Goal: Answer question/provide support: Share knowledge or assist other users

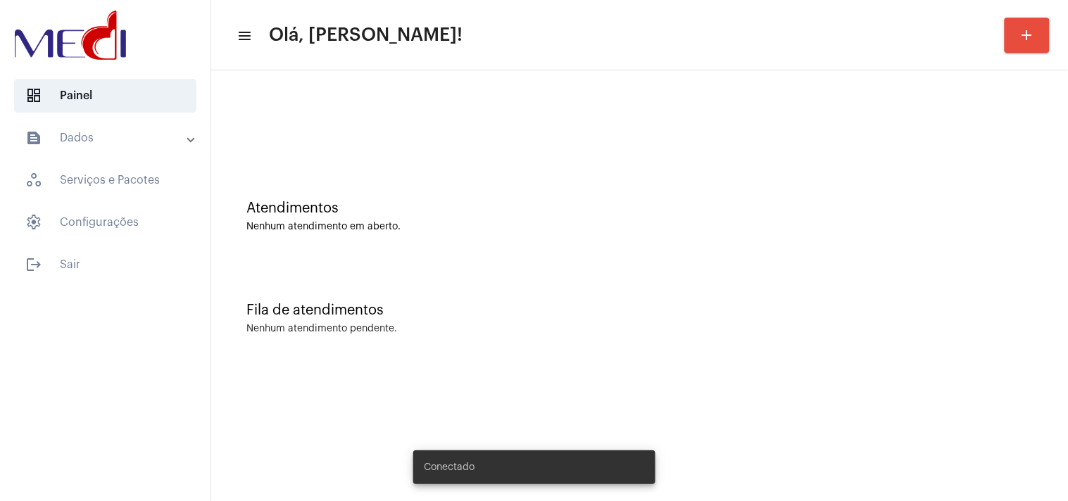
click at [854, 477] on mat-sidenav-content "menu Olá, Karen! add Atendimentos Nenhum atendimento em aberto. Fila de atendim…" at bounding box center [639, 250] width 857 height 501
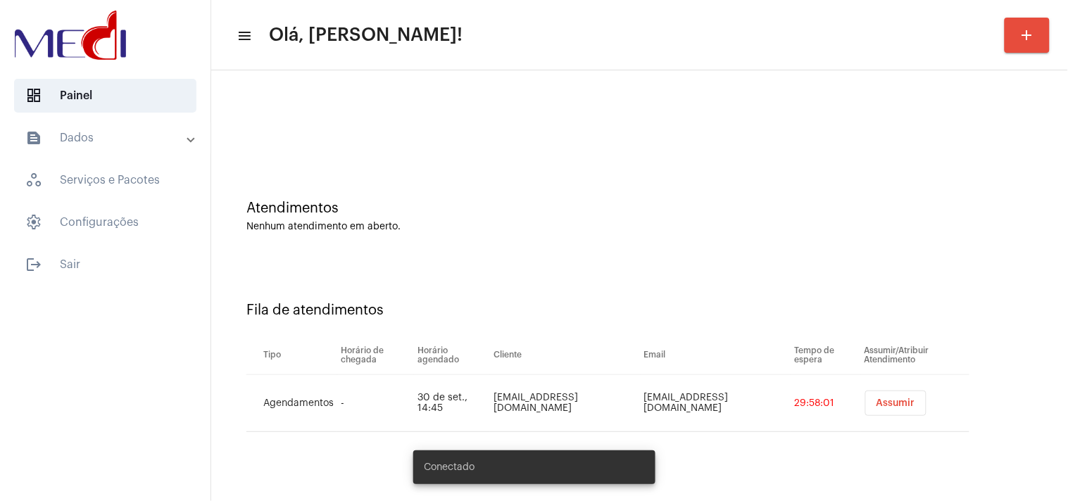
click at [877, 400] on span "Assumir" at bounding box center [895, 403] width 39 height 10
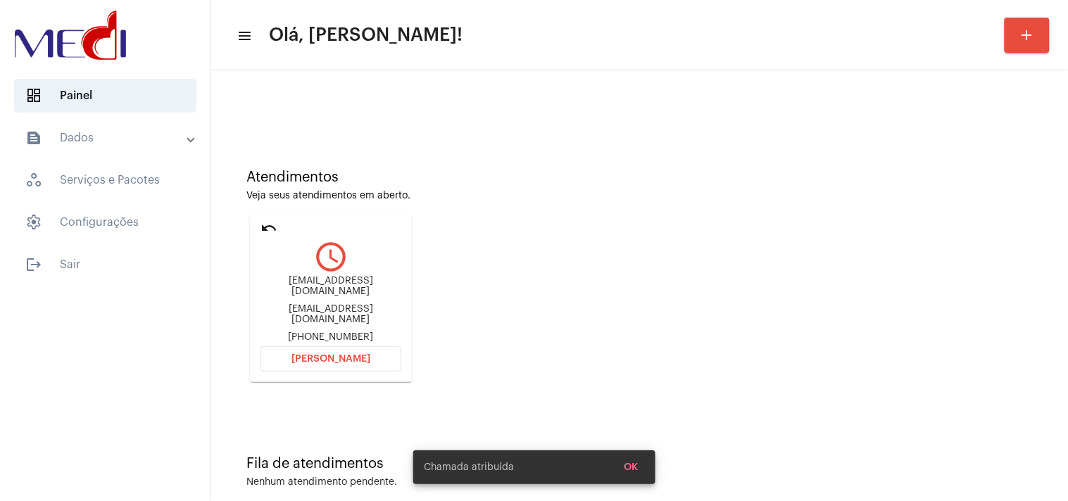
scroll to position [48, 0]
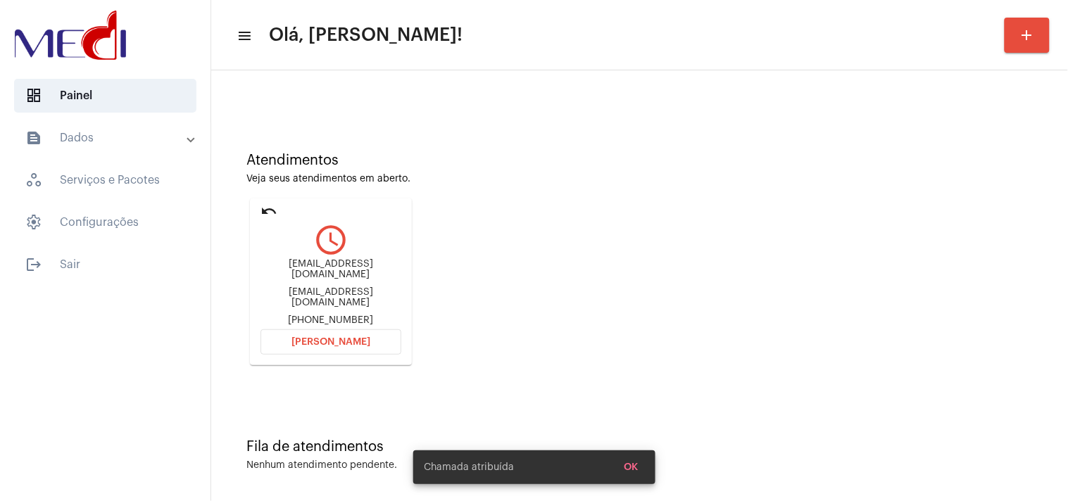
click at [313, 291] on div "amandabinotto@hotmail.com" at bounding box center [330, 297] width 141 height 21
copy div "amandabinotto@hotmail.com"
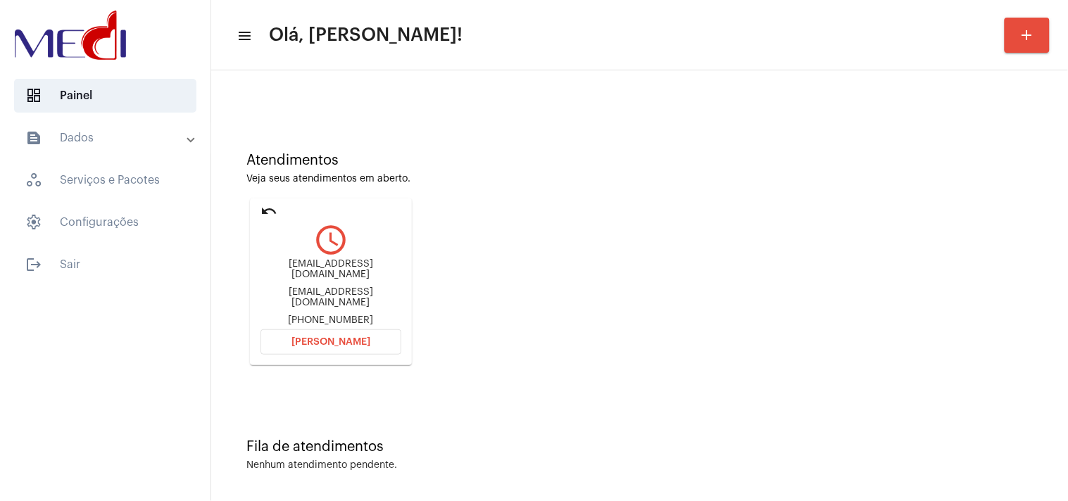
click at [346, 315] on div "+5554992065461" at bounding box center [330, 320] width 141 height 11
copy mat-card-content "+5554992065461 Abrir Chamada"
click at [356, 345] on button "[PERSON_NAME]" at bounding box center [330, 341] width 141 height 25
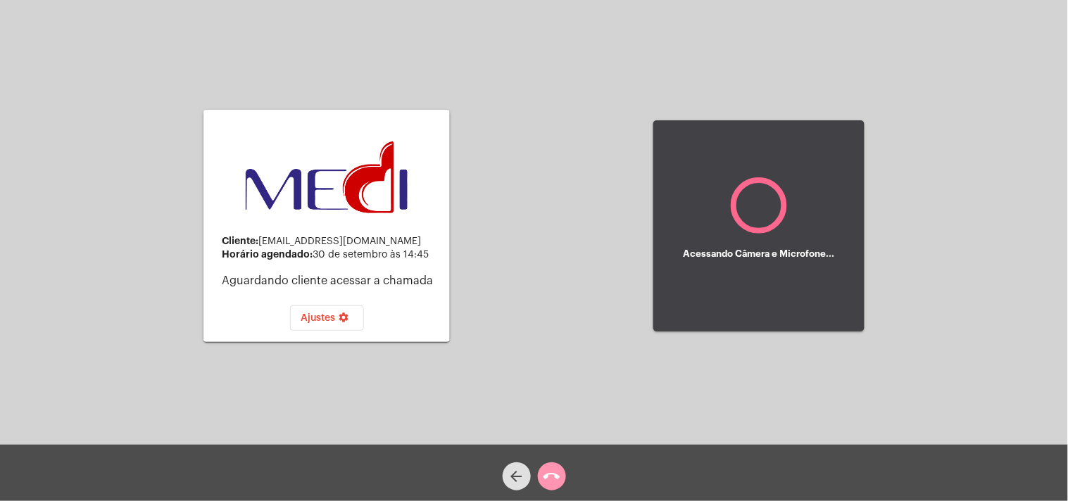
click at [540, 477] on button "call_end" at bounding box center [552, 476] width 28 height 28
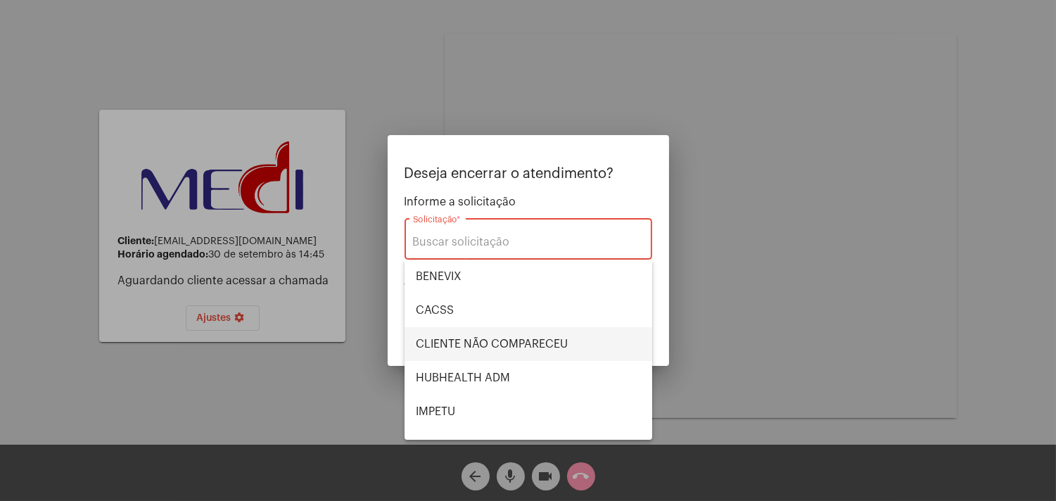
click at [488, 340] on span "CLIENTE NÃO COMPARECEU" at bounding box center [528, 344] width 225 height 34
type input "CLIENTE NÃO COMPARECEU"
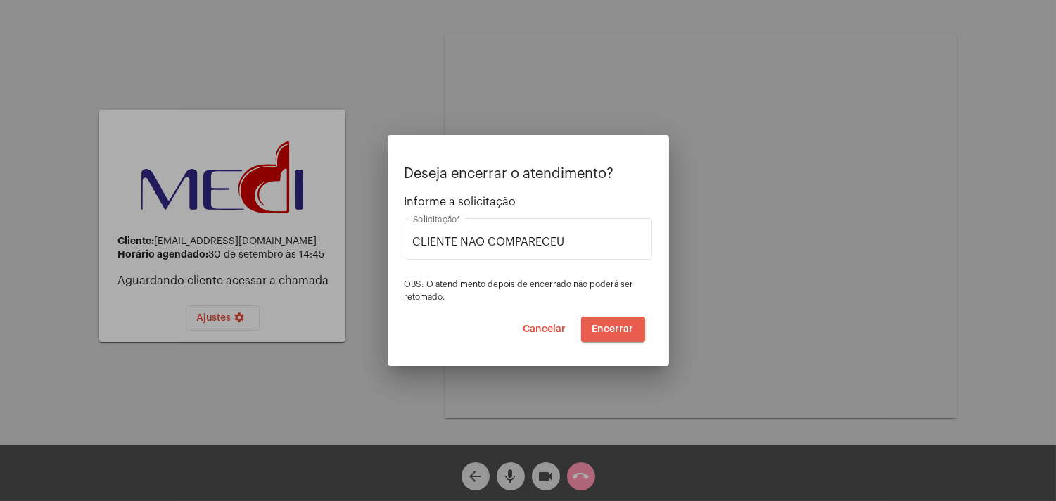
click at [610, 329] on span "Encerrar" at bounding box center [614, 329] width 42 height 10
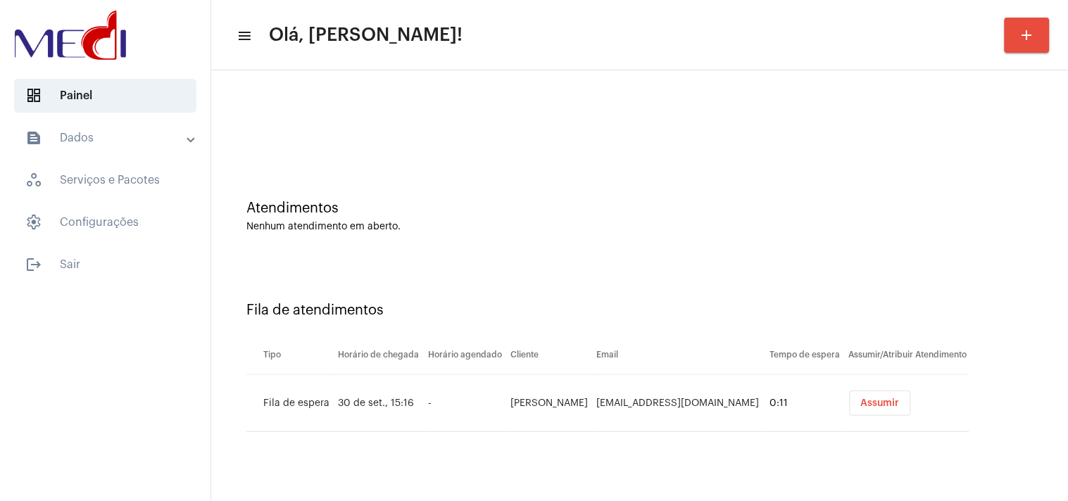
click at [863, 405] on span "Assumir" at bounding box center [880, 403] width 39 height 10
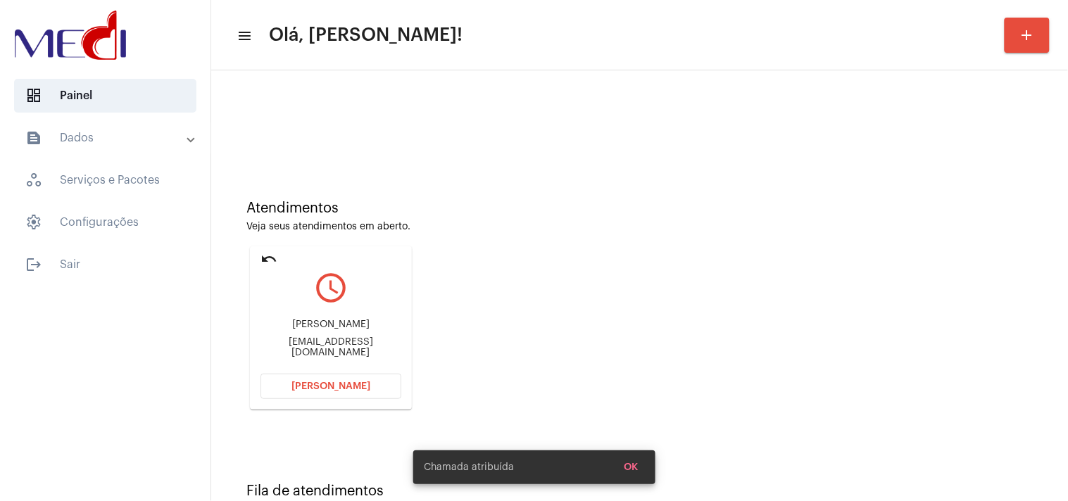
click at [347, 348] on div "[EMAIL_ADDRESS][DOMAIN_NAME]" at bounding box center [330, 347] width 141 height 21
copy mat-card-content "[EMAIL_ADDRESS][DOMAIN_NAME] [PERSON_NAME]"
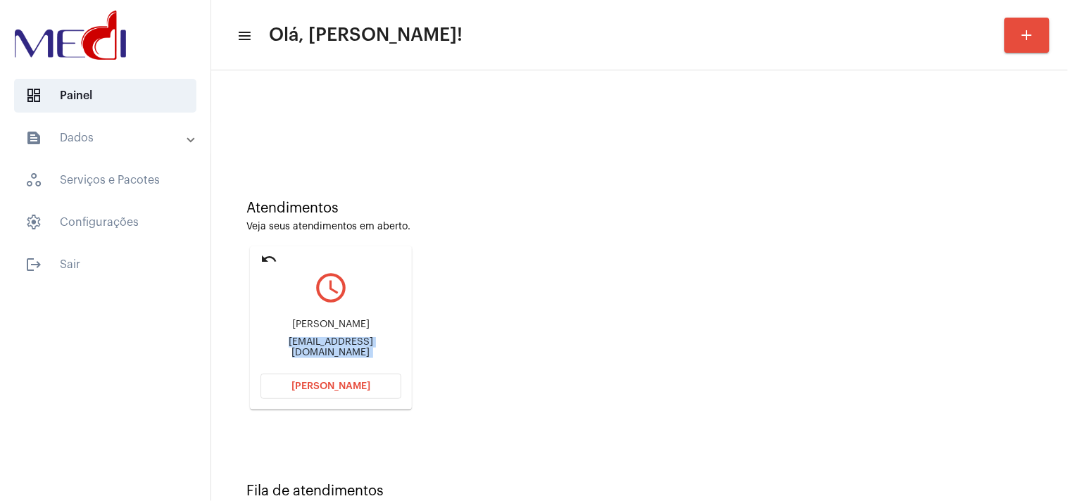
click at [354, 395] on button "[PERSON_NAME]" at bounding box center [330, 386] width 141 height 25
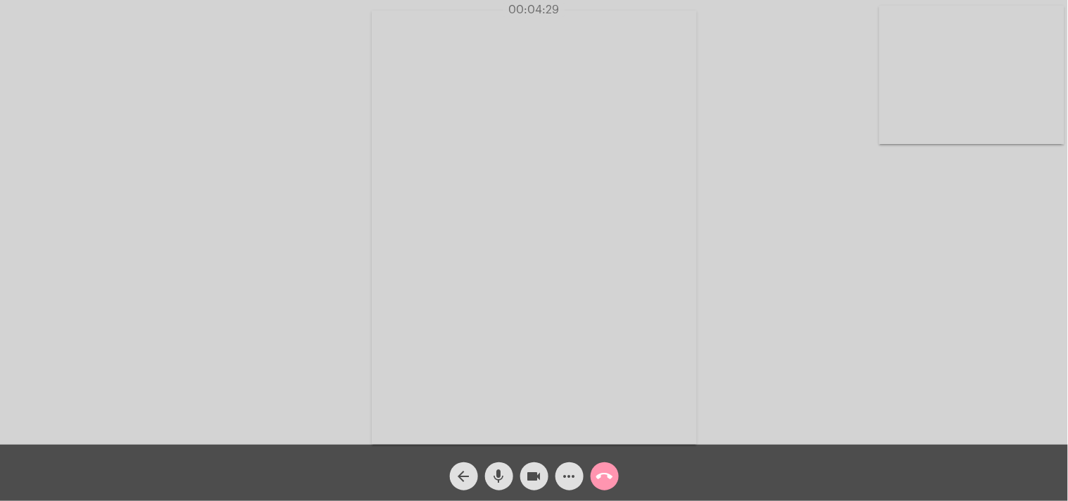
click at [604, 479] on mat-icon "call_end" at bounding box center [604, 476] width 17 height 17
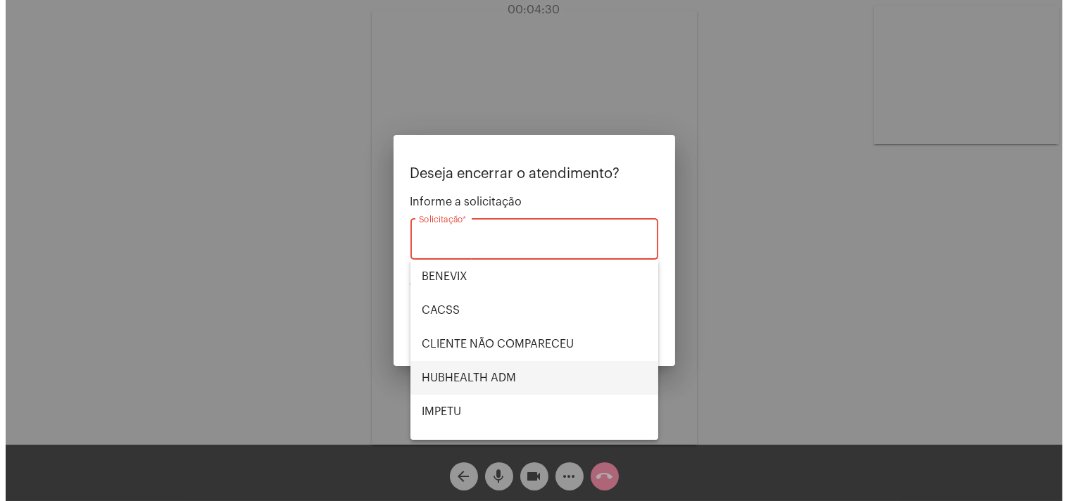
scroll to position [292, 0]
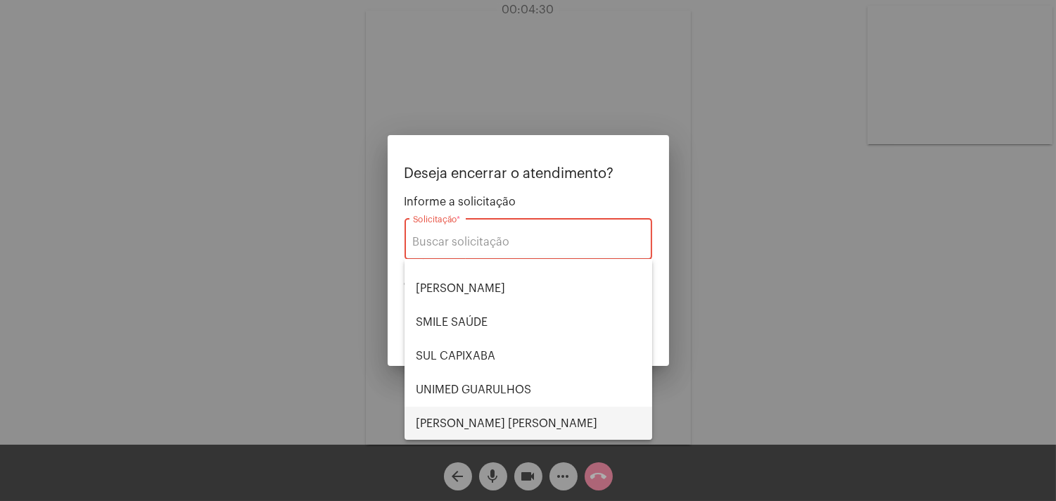
click at [469, 417] on span "VERA CRUZ" at bounding box center [528, 424] width 225 height 34
type input "VERA CRUZ"
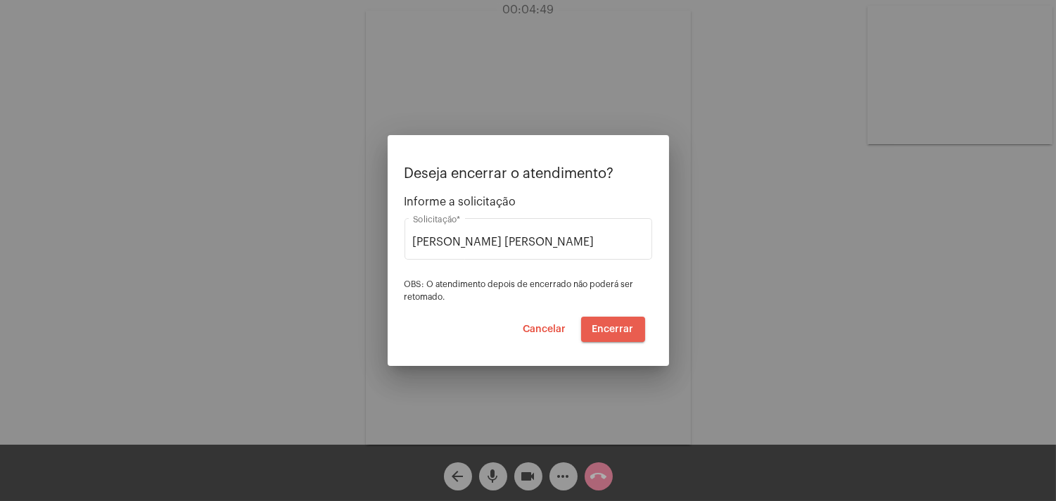
click at [622, 328] on span "Encerrar" at bounding box center [614, 329] width 42 height 10
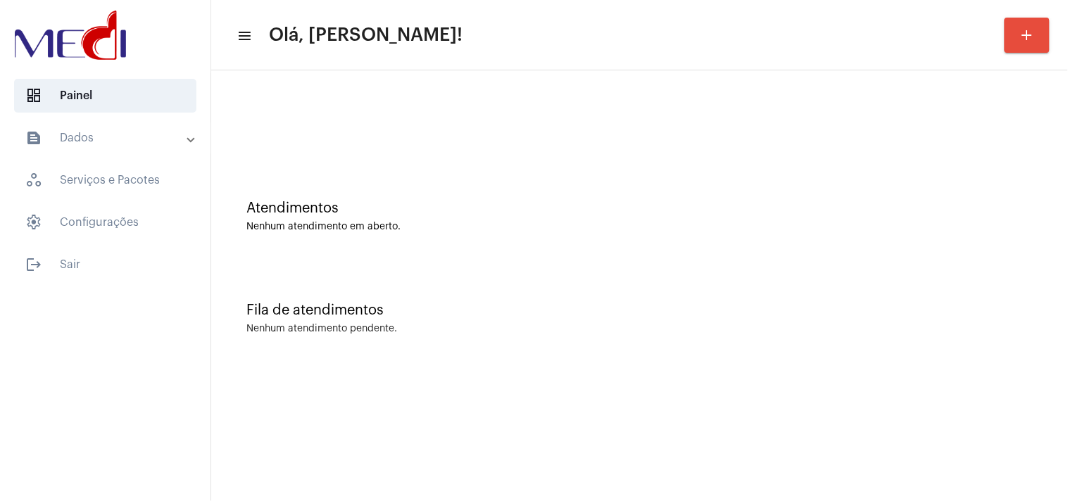
click at [891, 338] on div "Fila de atendimentos Nenhum atendimento pendente." at bounding box center [639, 311] width 843 height 102
click at [936, 310] on div "Fila de atendimentos" at bounding box center [639, 310] width 786 height 15
click at [937, 327] on div "Nenhum atendimento pendente." at bounding box center [639, 329] width 786 height 11
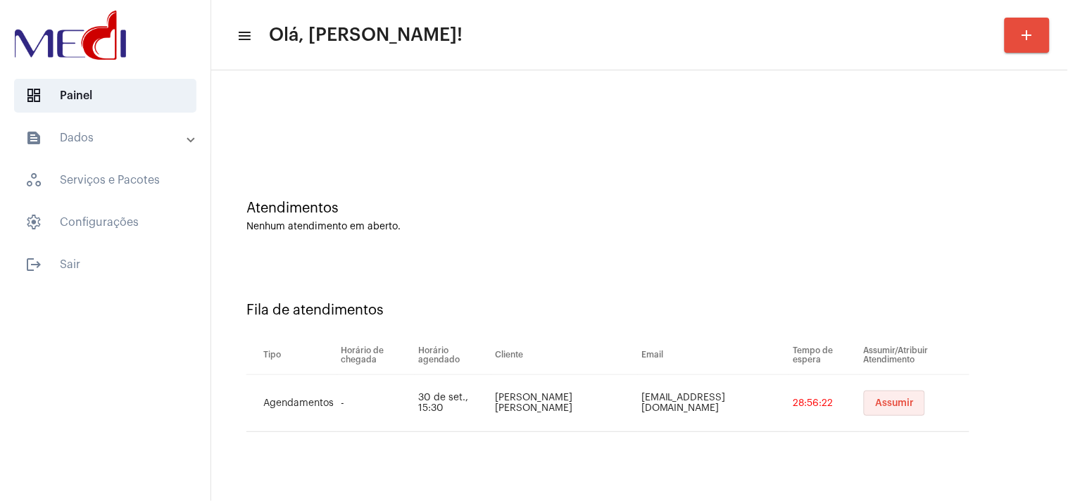
click at [888, 404] on span "Assumir" at bounding box center [894, 403] width 39 height 10
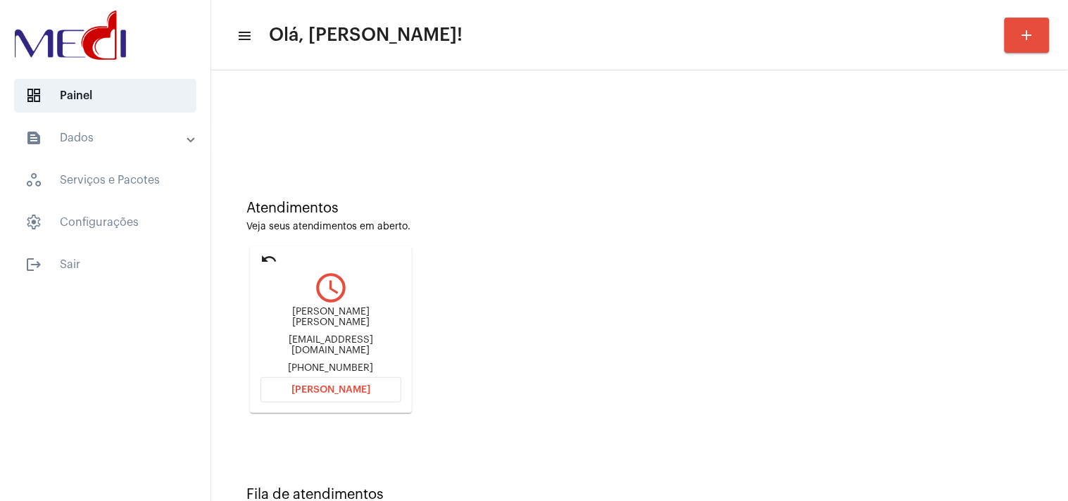
click at [394, 329] on div "[PERSON_NAME] [PERSON_NAME] [PERSON_NAME][EMAIL_ADDRESS][DOMAIN_NAME] [PHONE_NU…" at bounding box center [330, 340] width 141 height 67
click at [389, 339] on div "[EMAIL_ADDRESS][DOMAIN_NAME]" at bounding box center [330, 345] width 141 height 21
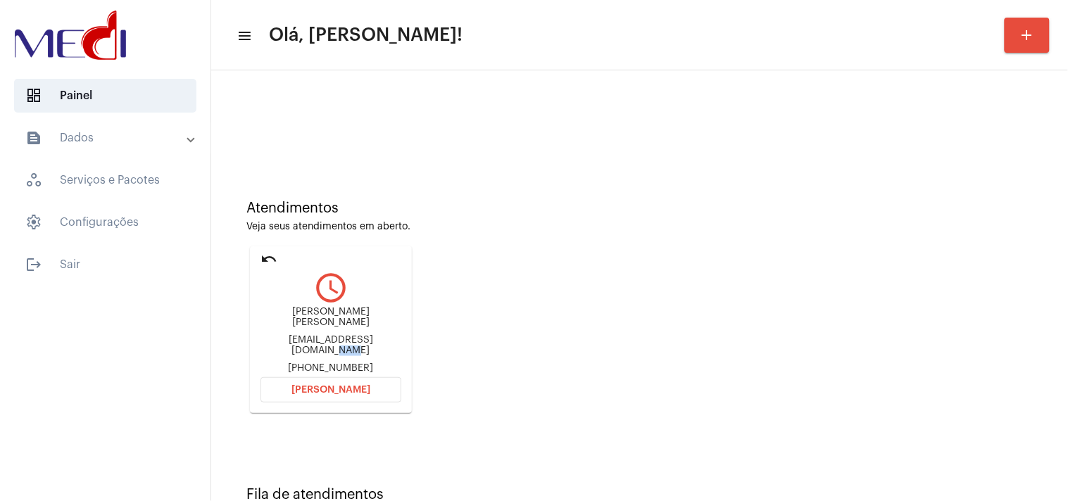
click at [389, 339] on div "brunomelocartoes@gmail.com" at bounding box center [330, 345] width 141 height 21
copy div "brunomelocartoes@gmail.com"
click at [360, 398] on mat-card "undo query_builder BRUNO MELO ANTUNES brunomelocartoes@gmail.com +5574998177131…" at bounding box center [331, 329] width 162 height 167
click at [369, 387] on button "Abrir Chamada" at bounding box center [330, 389] width 141 height 25
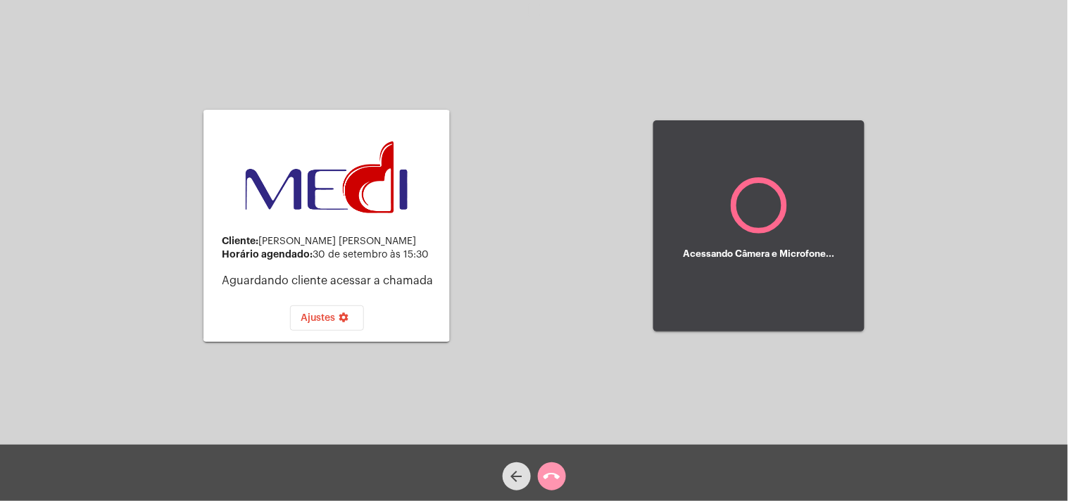
click at [558, 473] on mat-icon "call_end" at bounding box center [551, 476] width 17 height 17
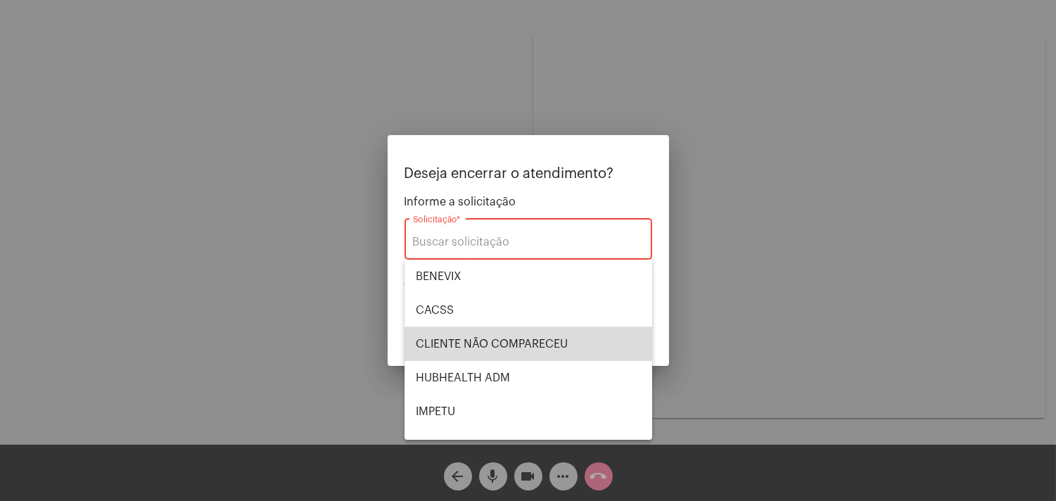
click at [538, 346] on span "CLIENTE NÃO COMPARECEU" at bounding box center [528, 344] width 225 height 34
type input "CLIENTE NÃO COMPARECEU"
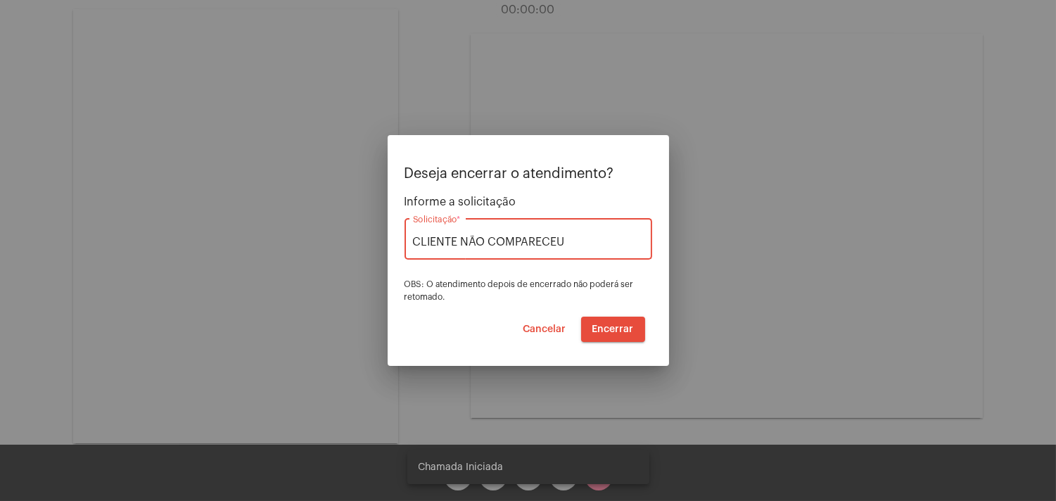
click at [546, 331] on span "Cancelar" at bounding box center [545, 329] width 43 height 10
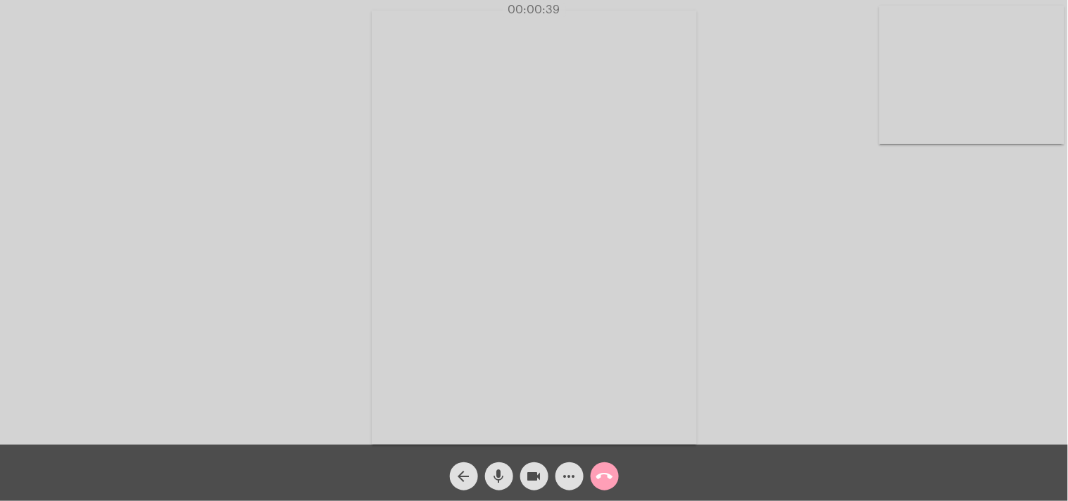
click at [610, 475] on mat-icon "call_end" at bounding box center [604, 476] width 17 height 17
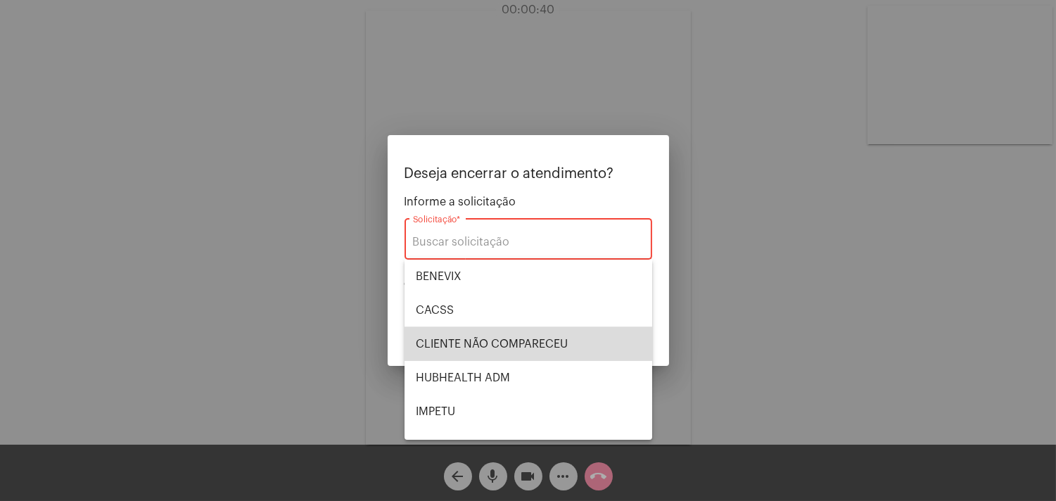
click at [567, 334] on span "CLIENTE NÃO COMPARECEU" at bounding box center [528, 344] width 225 height 34
type input "CLIENTE NÃO COMPARECEU"
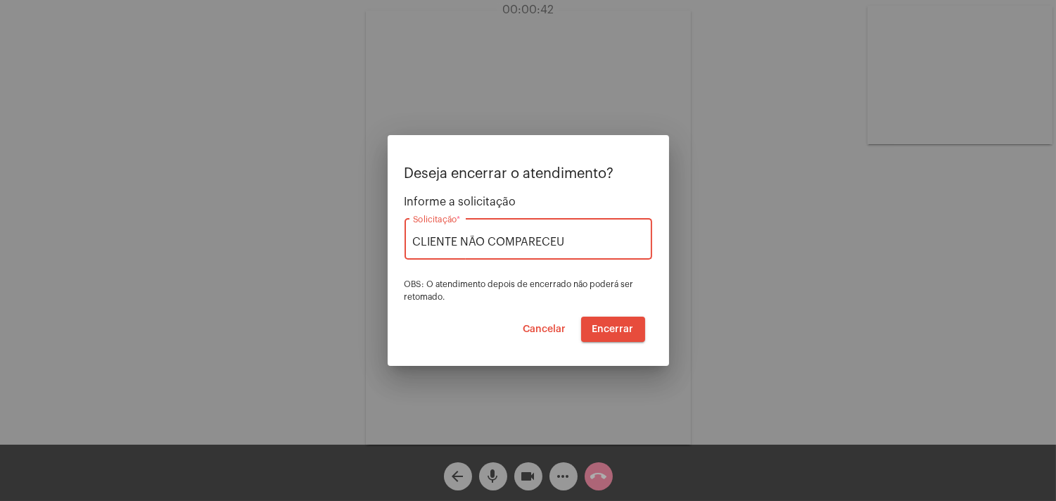
click at [621, 329] on span "Encerrar" at bounding box center [614, 329] width 42 height 10
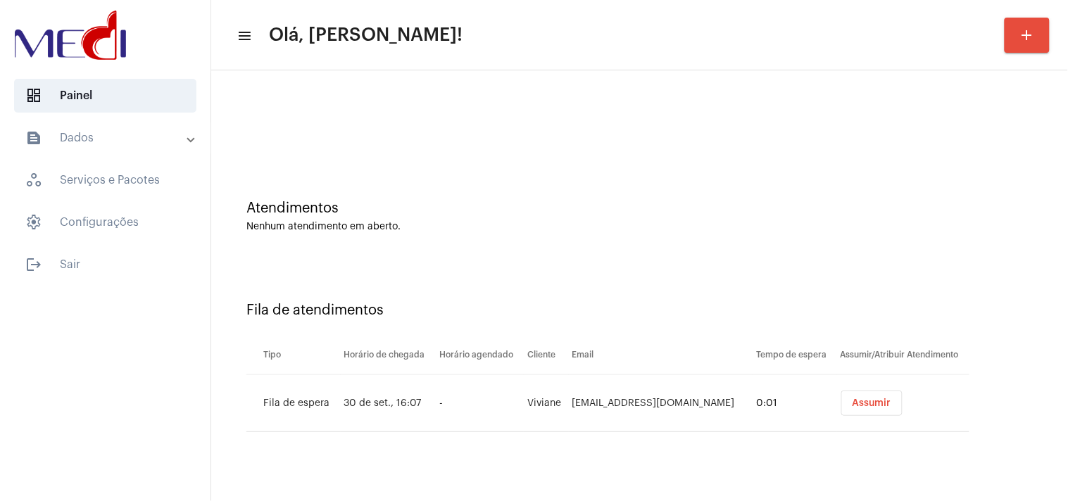
click at [867, 403] on span "Assumir" at bounding box center [871, 403] width 39 height 10
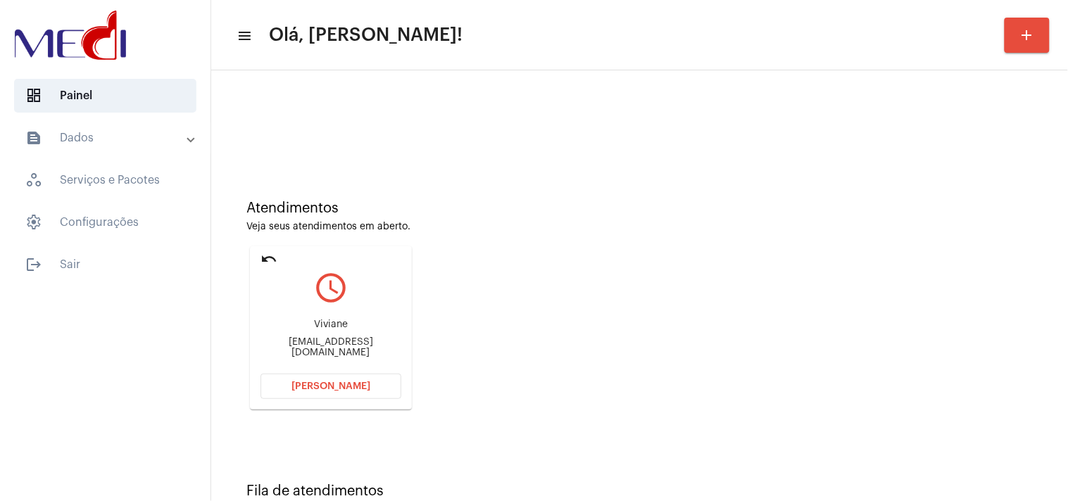
click at [343, 341] on div "Viviane lazaro.viviane@gmail.com" at bounding box center [330, 338] width 141 height 63
copy mat-card-content "lazaro.viviane@gmail.com Abrir Chamada"
click at [547, 191] on div "Atendimentos Veja seus atendimentos em aberto. undo query_builder Viviane lazar…" at bounding box center [639, 299] width 843 height 283
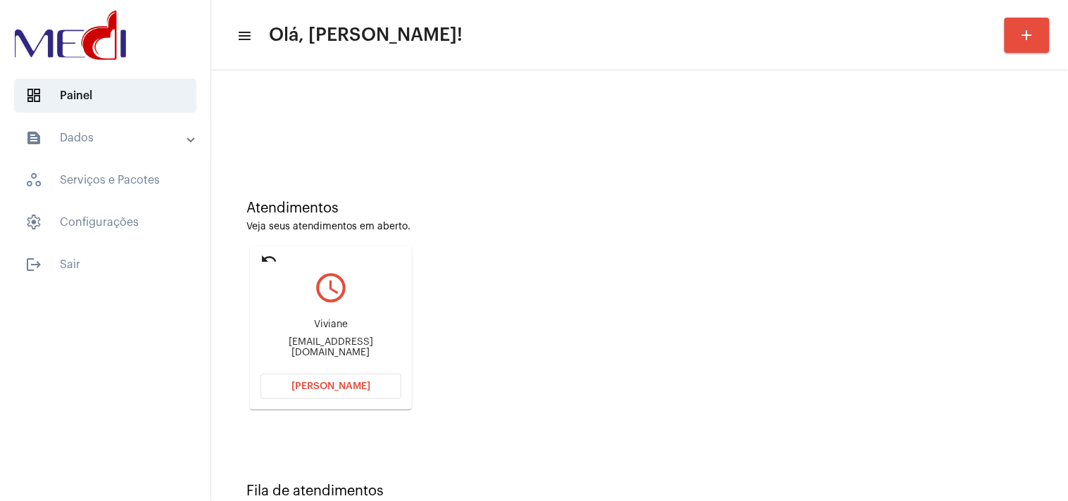
click at [329, 375] on button "[PERSON_NAME]" at bounding box center [330, 386] width 141 height 25
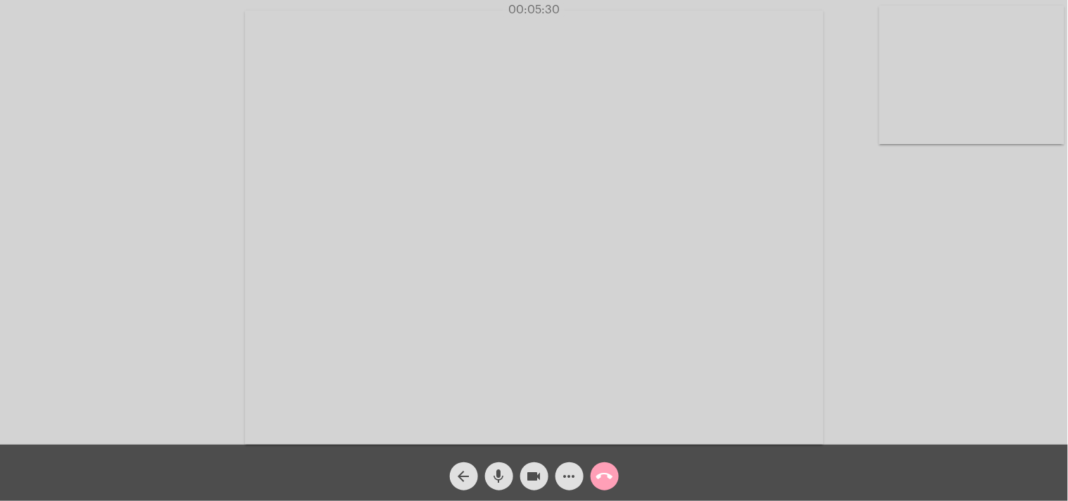
click at [607, 479] on mat-icon "call_end" at bounding box center [604, 476] width 17 height 17
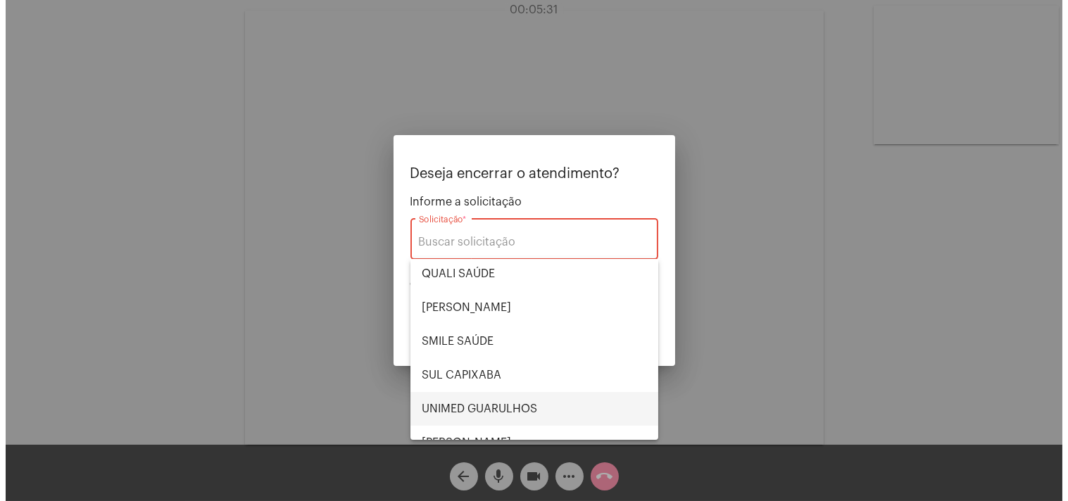
scroll to position [292, 0]
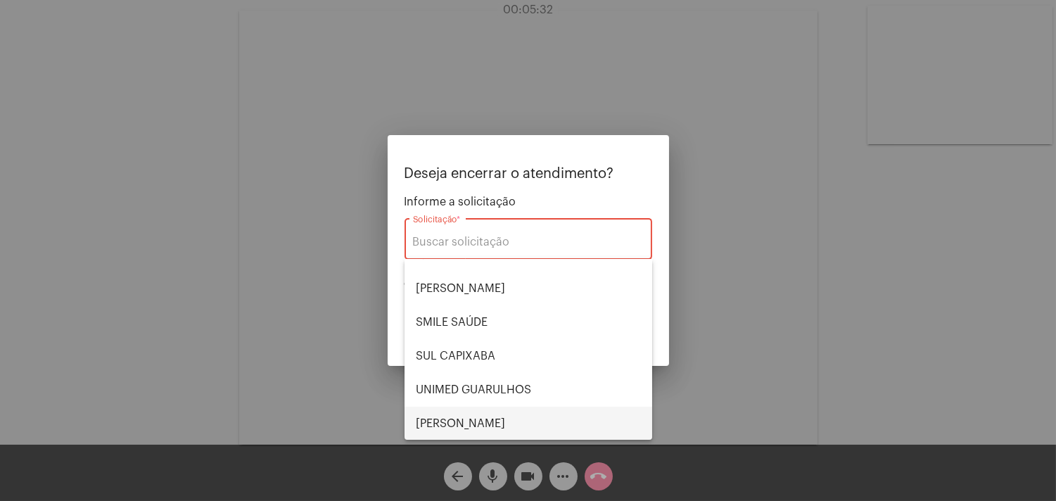
click at [488, 421] on span "[PERSON_NAME] [PERSON_NAME]" at bounding box center [528, 424] width 225 height 34
type input "[PERSON_NAME] [PERSON_NAME]"
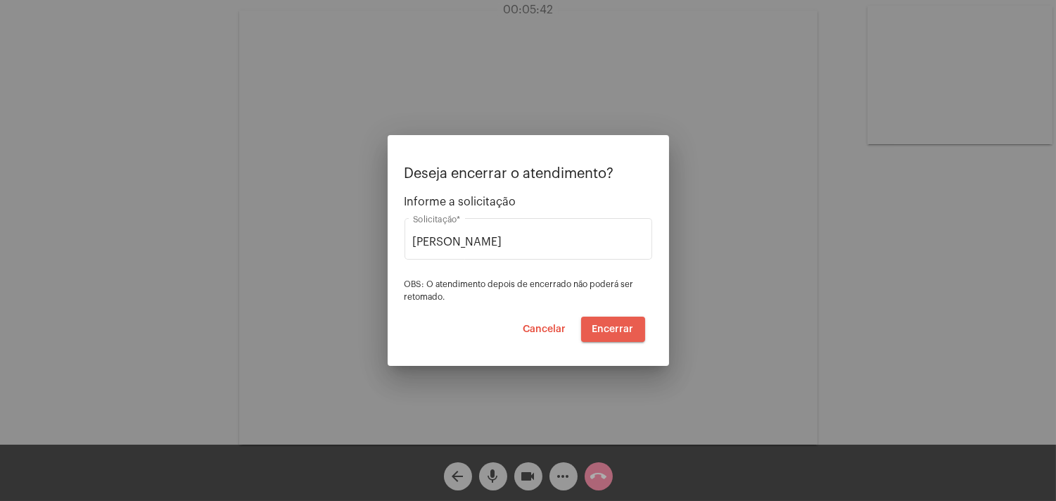
click at [628, 325] on span "Encerrar" at bounding box center [614, 329] width 42 height 10
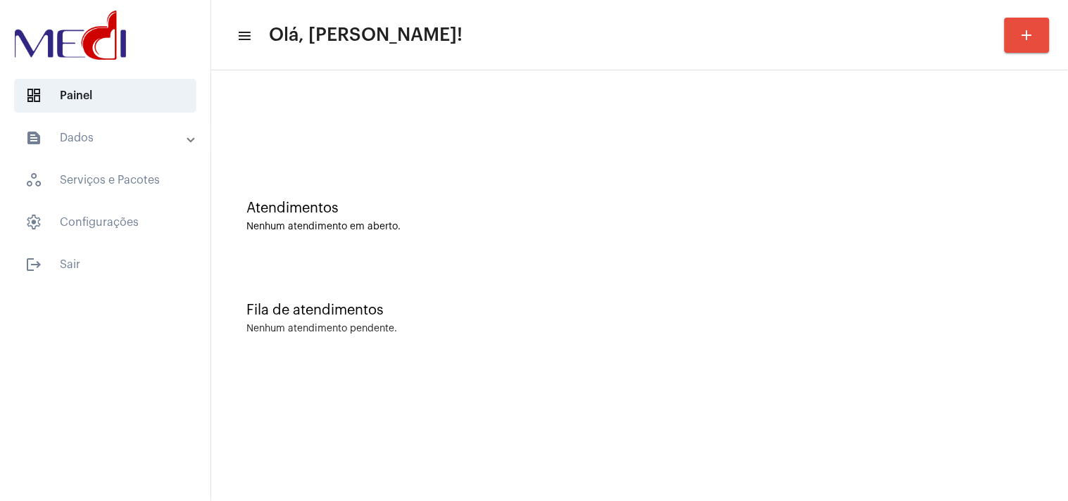
click at [1023, 217] on div "Atendimentos Nenhum atendimento em aberto." at bounding box center [639, 217] width 786 height 32
click at [916, 227] on div "Nenhum atendimento em aberto." at bounding box center [639, 227] width 786 height 11
click at [1016, 313] on div "Fila de atendimentos" at bounding box center [639, 310] width 786 height 15
click at [922, 328] on div "Nenhum atendimento pendente." at bounding box center [639, 329] width 786 height 11
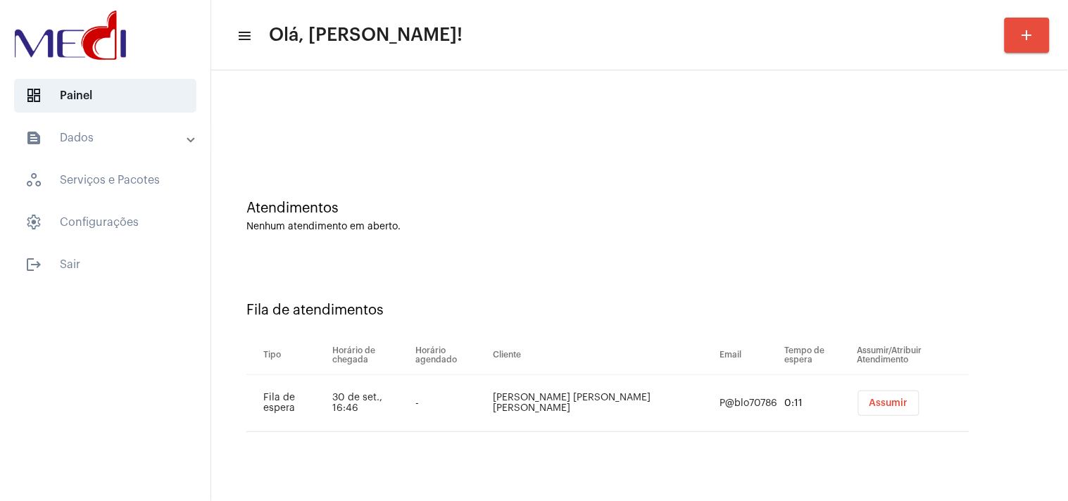
click at [869, 405] on span "Assumir" at bounding box center [888, 403] width 39 height 10
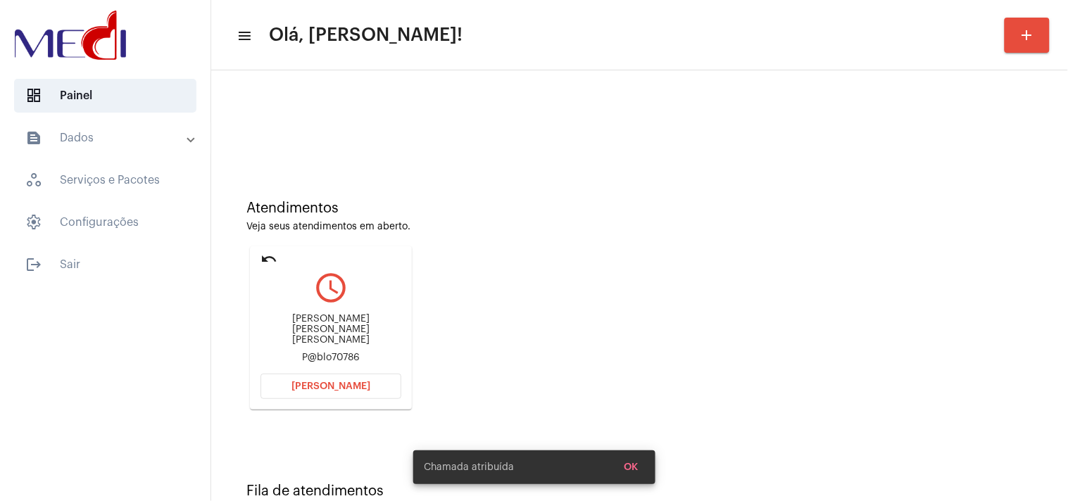
click at [346, 353] on div "P@blo70786" at bounding box center [330, 358] width 141 height 11
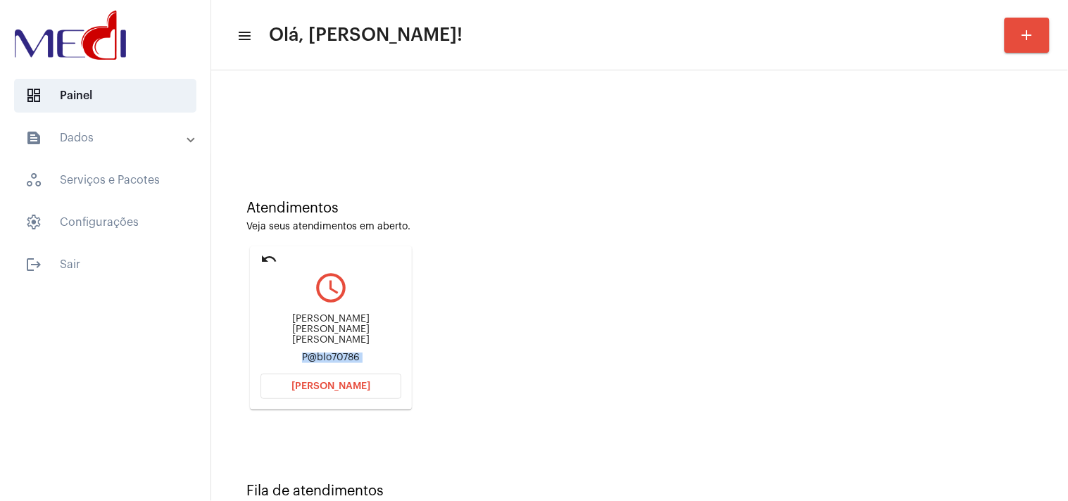
copy mat-card-content "P@blo70786 [PERSON_NAME]"
click at [367, 381] on button "[PERSON_NAME]" at bounding box center [330, 386] width 141 height 25
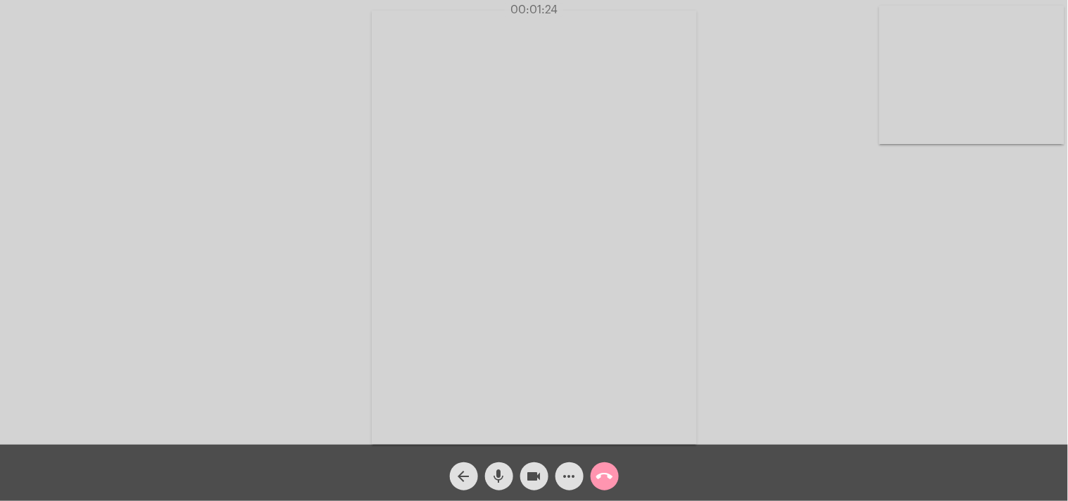
click at [614, 469] on button "call_end" at bounding box center [605, 476] width 28 height 28
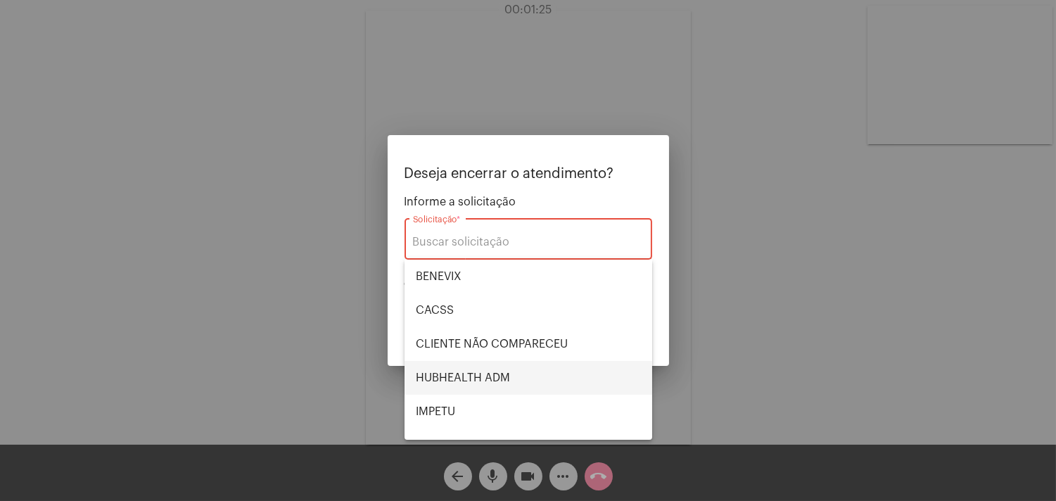
click at [522, 378] on span "HUBHEALTH ADM" at bounding box center [528, 378] width 225 height 34
type input "HUBHEALTH ADM"
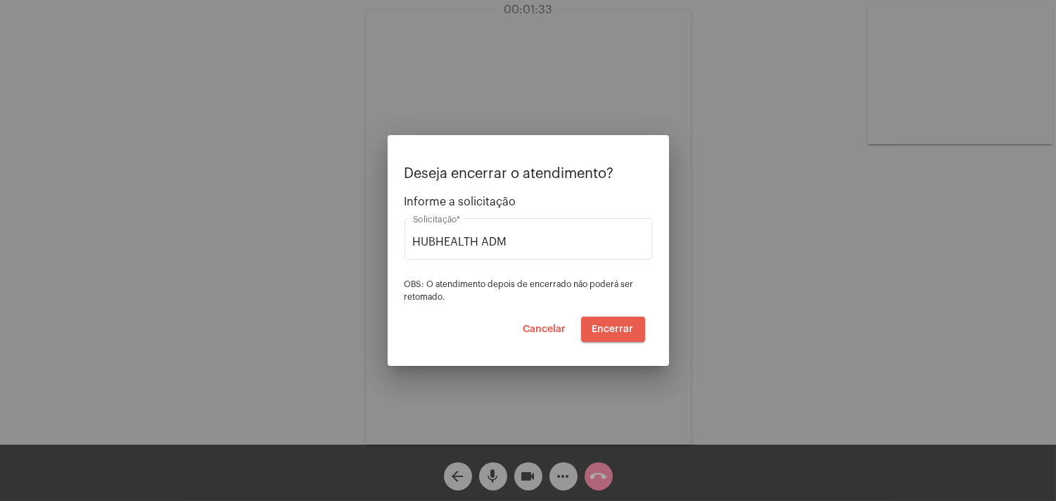
click at [611, 328] on span "Encerrar" at bounding box center [614, 329] width 42 height 10
